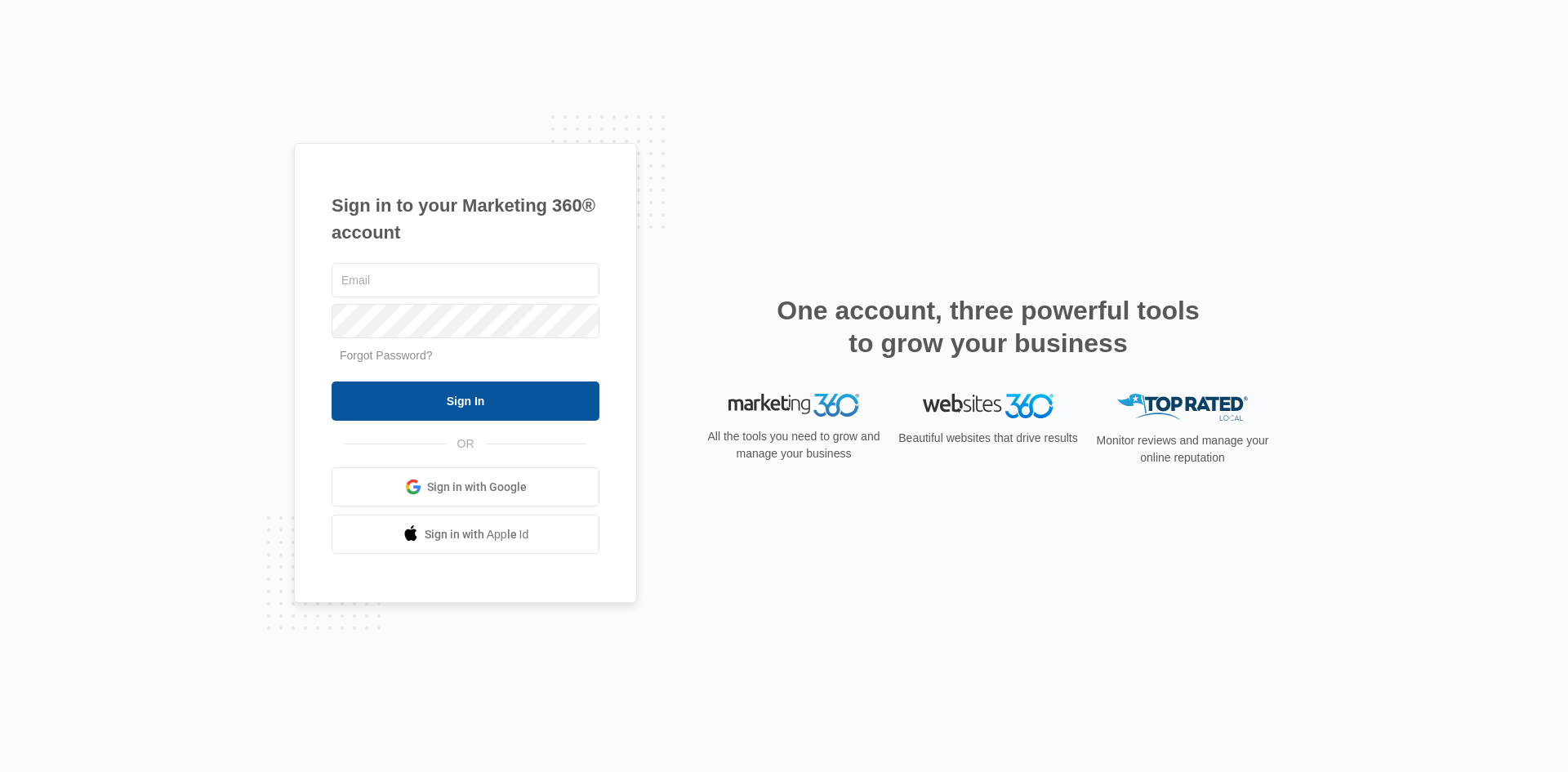
type input "[EMAIL_ADDRESS][DOMAIN_NAME]"
click at [458, 391] on input "Sign In" at bounding box center [465, 401] width 268 height 39
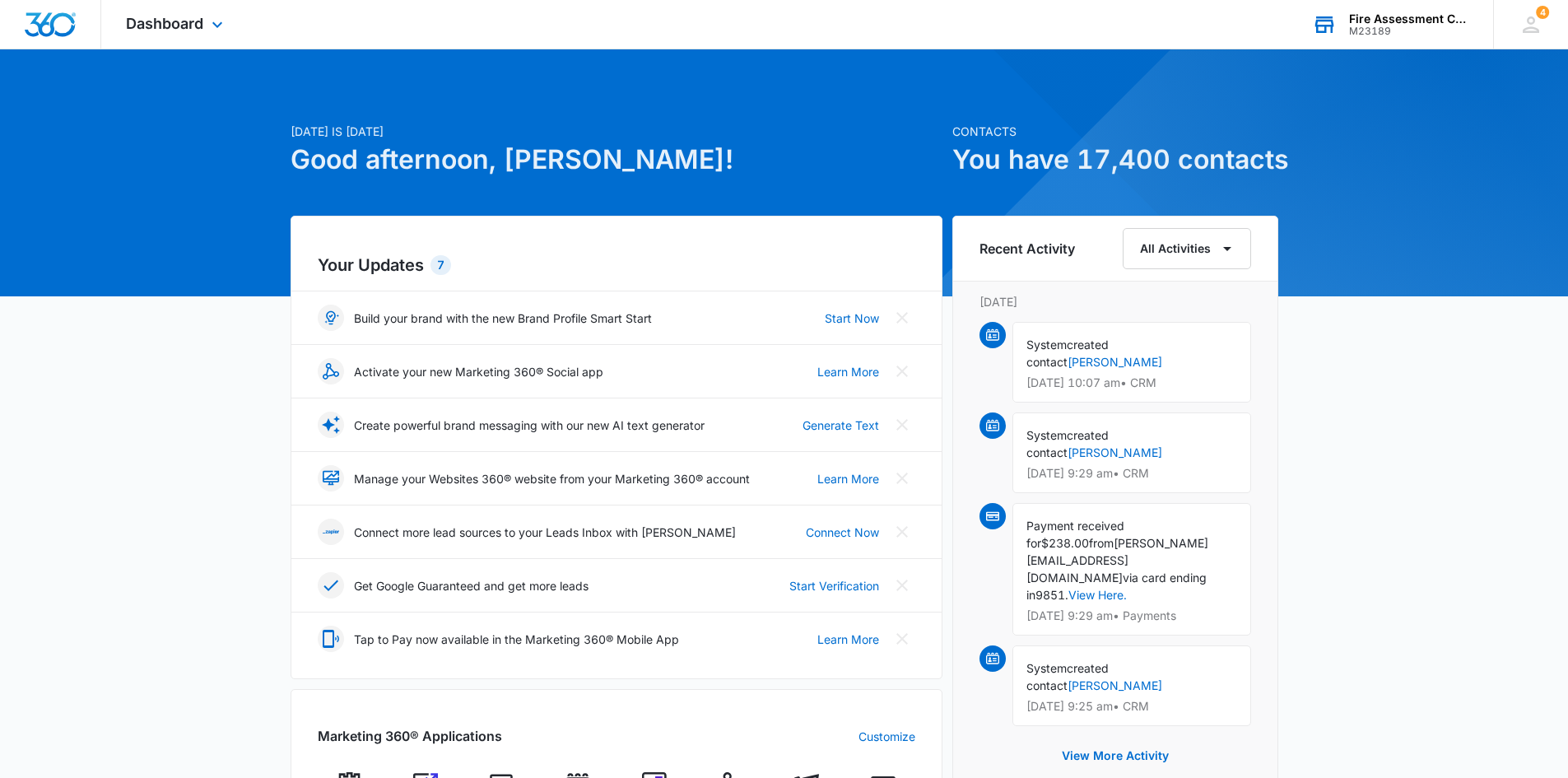
click at [1394, 18] on div "Fire Assessment Center Prep" at bounding box center [1409, 18] width 120 height 13
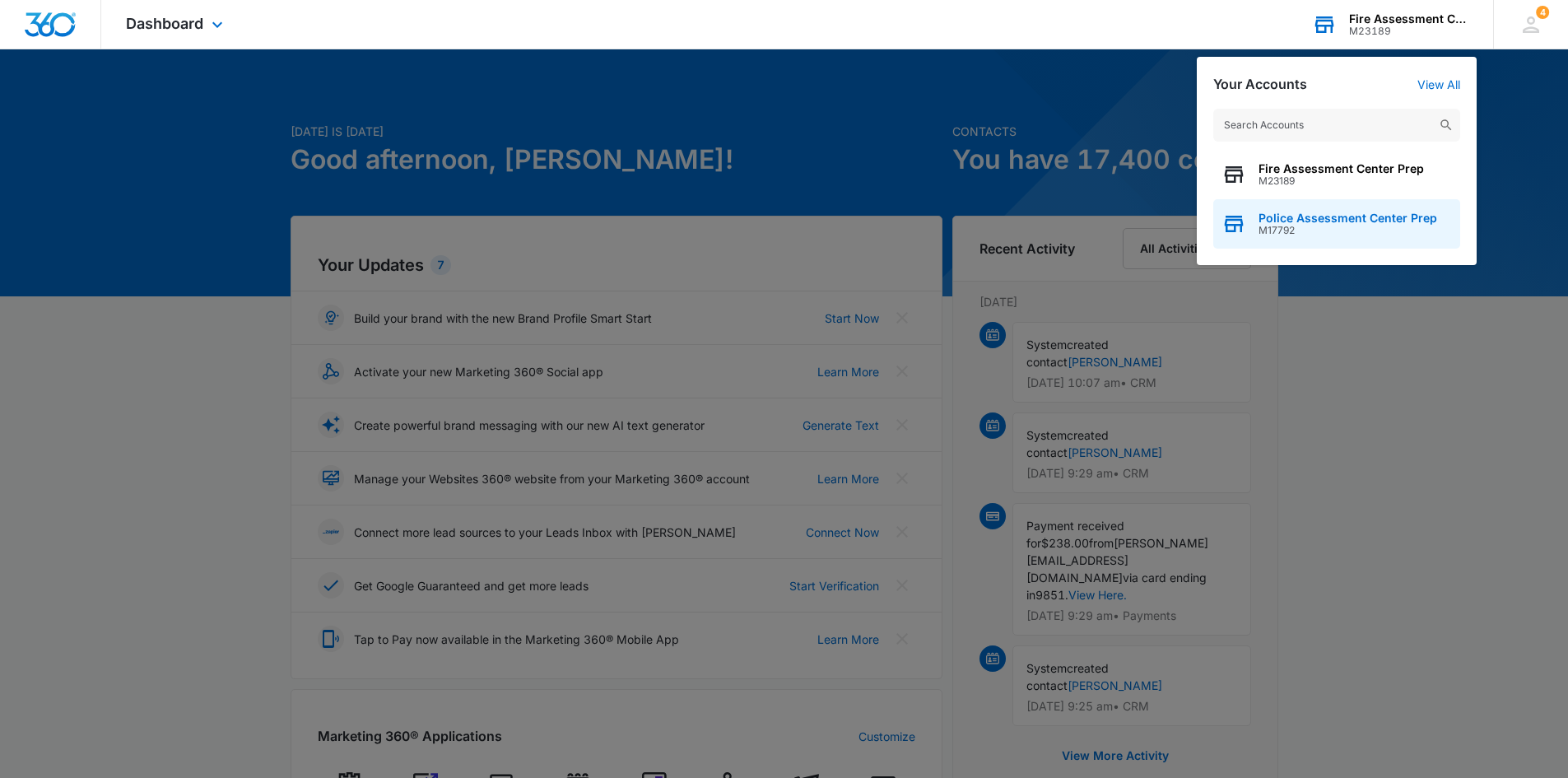
click at [1315, 219] on span "Police Assessment Center Prep" at bounding box center [1347, 217] width 179 height 13
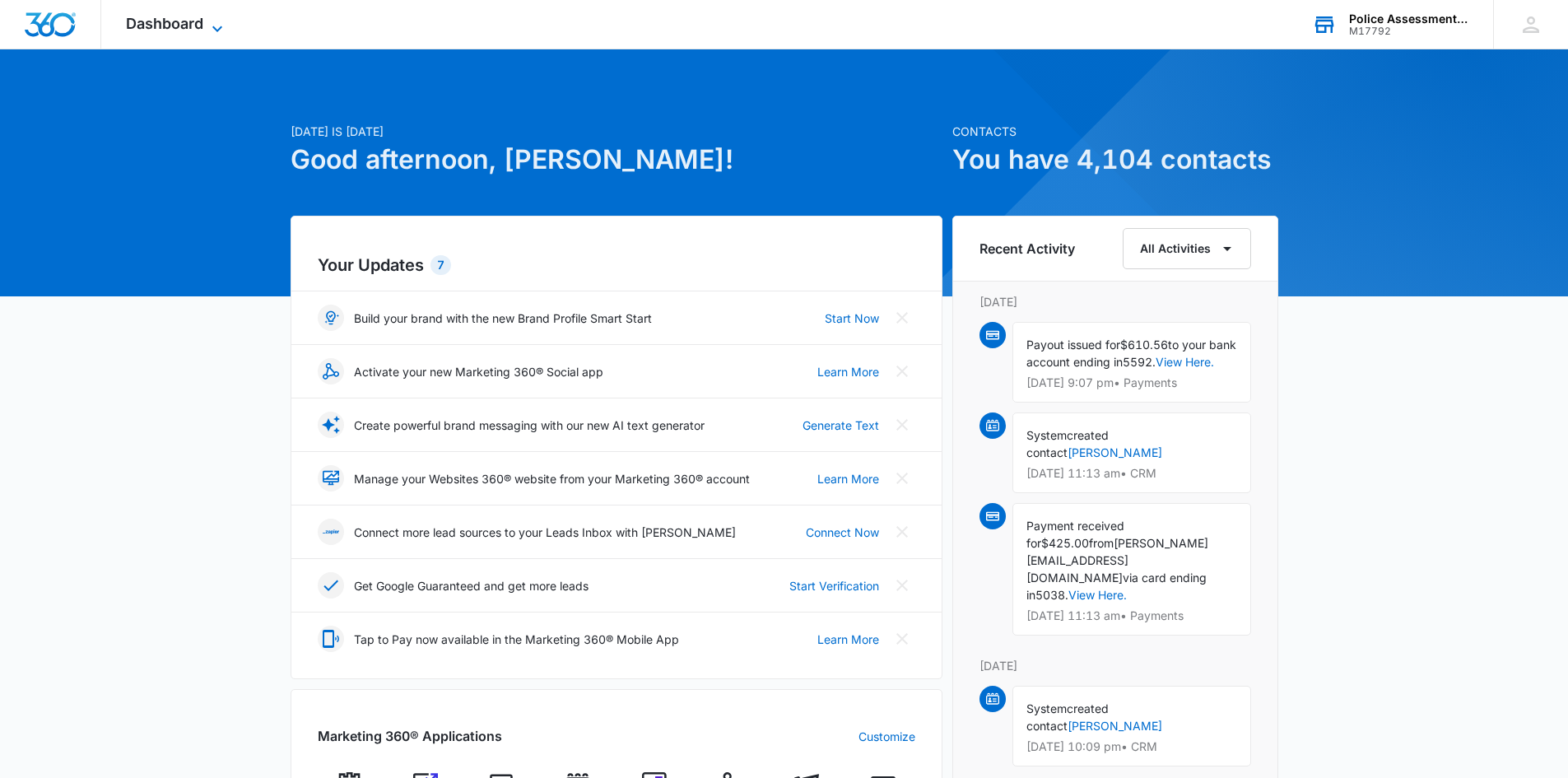
click at [168, 25] on span "Dashboard" at bounding box center [164, 23] width 78 height 17
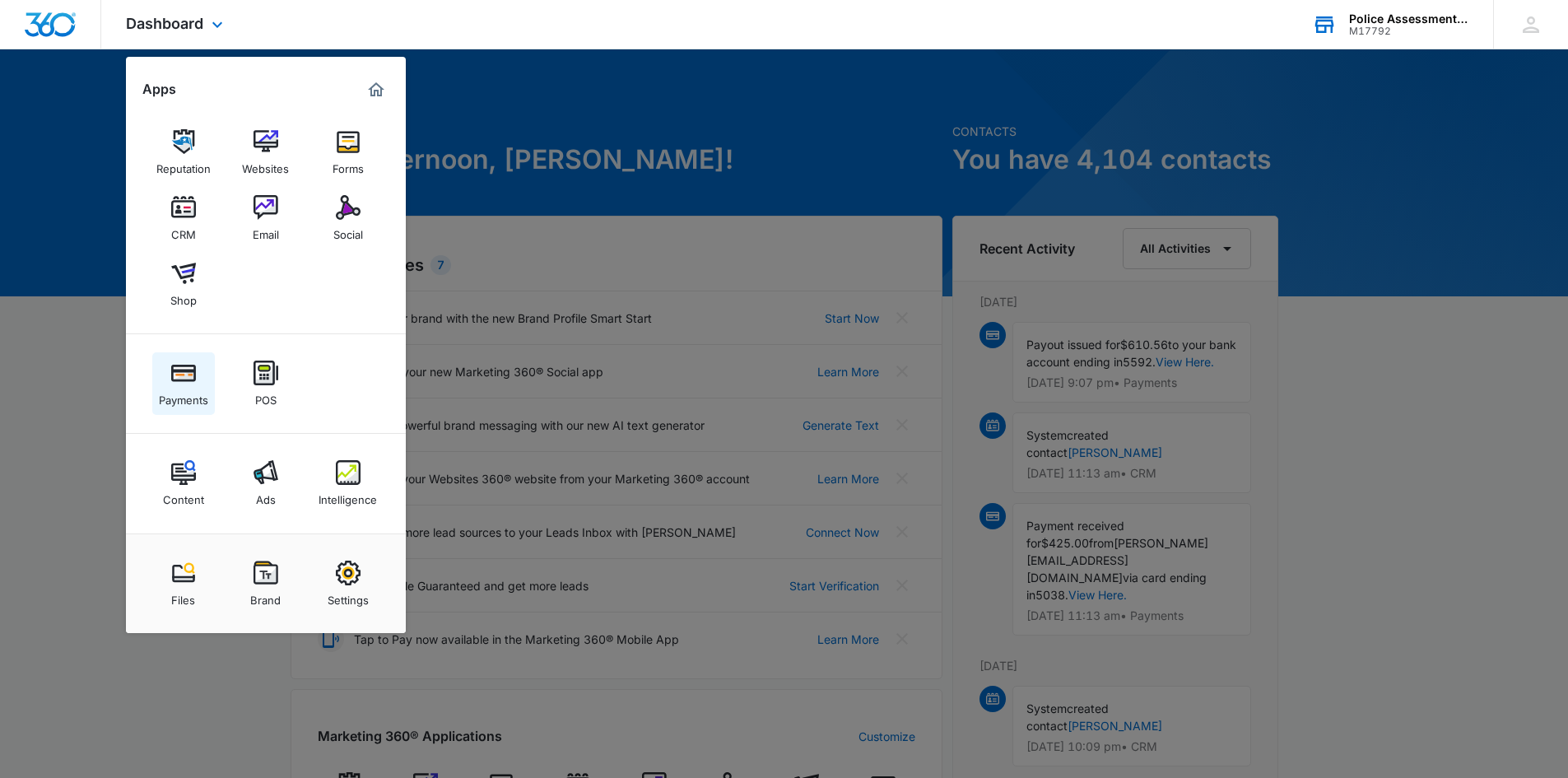
click at [173, 377] on img at bounding box center [183, 372] width 25 height 25
